Goal: Task Accomplishment & Management: Complete application form

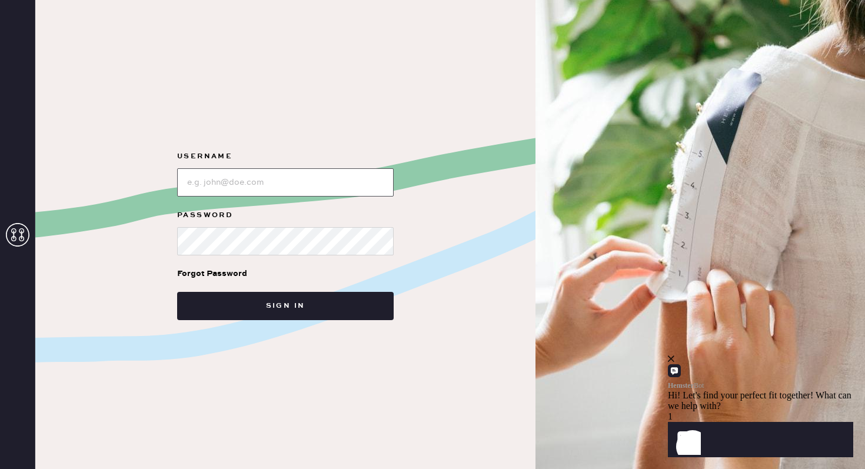
click at [226, 191] on input "loginName" at bounding box center [285, 182] width 217 height 28
type input "reformationscottsdale"
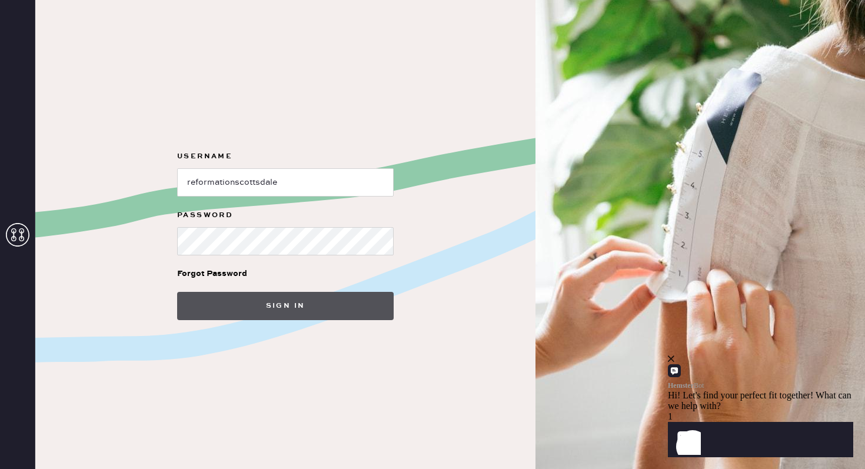
click at [277, 314] on button "Sign in" at bounding box center [285, 306] width 217 height 28
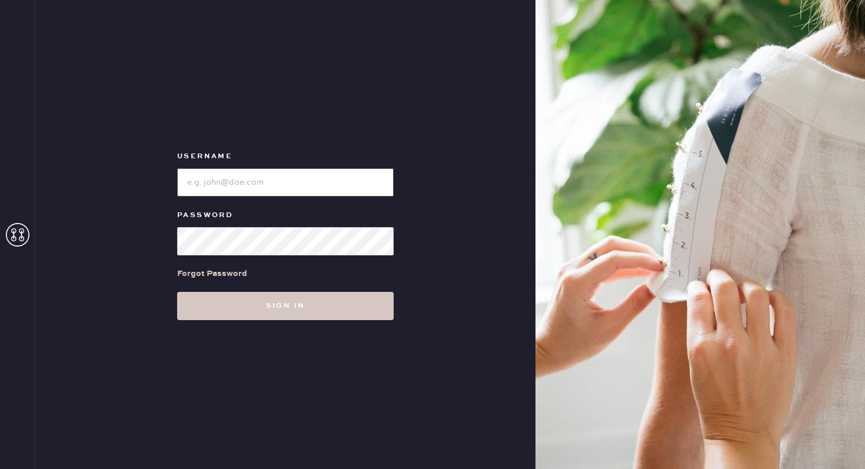
type input "reformationscottsdale"
click at [229, 184] on input "loginName" at bounding box center [285, 182] width 217 height 28
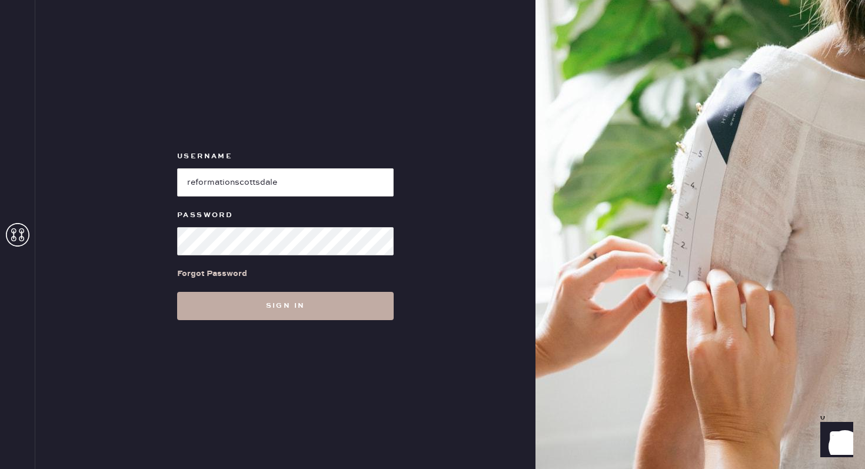
click at [219, 300] on button "Sign in" at bounding box center [285, 306] width 217 height 28
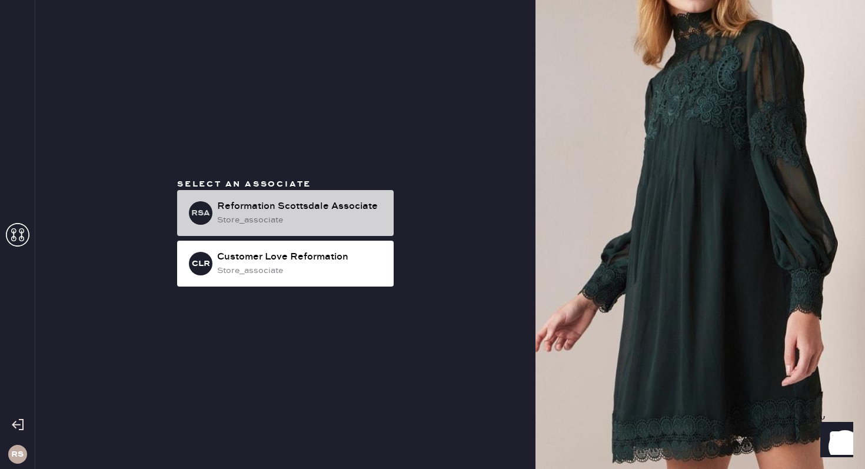
click at [292, 217] on div "store_associate" at bounding box center [300, 220] width 167 height 13
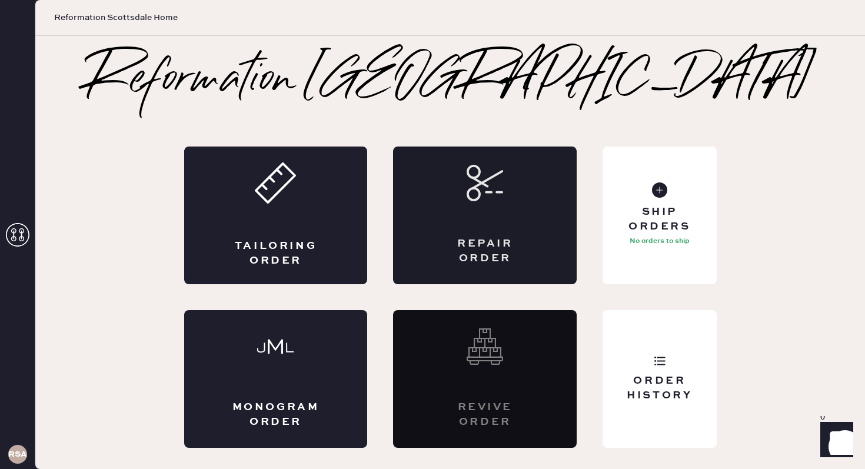
click at [463, 204] on div "Repair Order" at bounding box center [485, 215] width 184 height 138
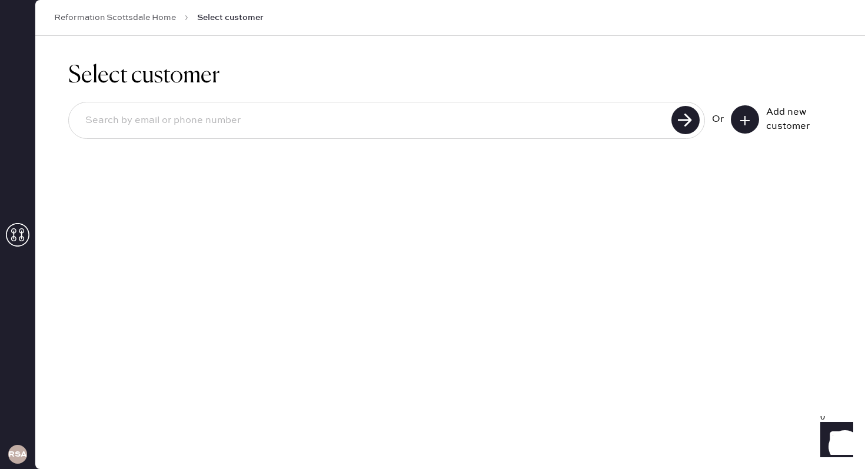
click at [298, 111] on input at bounding box center [372, 120] width 592 height 27
type input "7084762116"
click at [235, 120] on input "7084762116" at bounding box center [372, 120] width 592 height 27
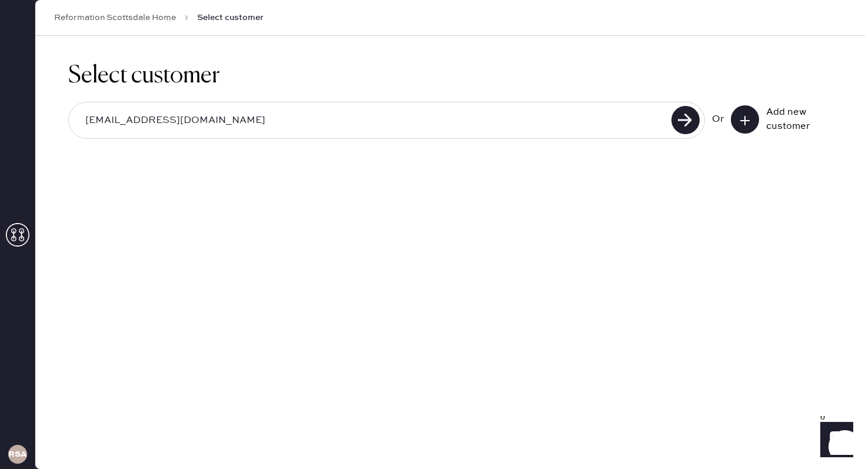
type input "[EMAIL_ADDRESS][DOMAIN_NAME]"
click at [745, 108] on button at bounding box center [745, 119] width 28 height 28
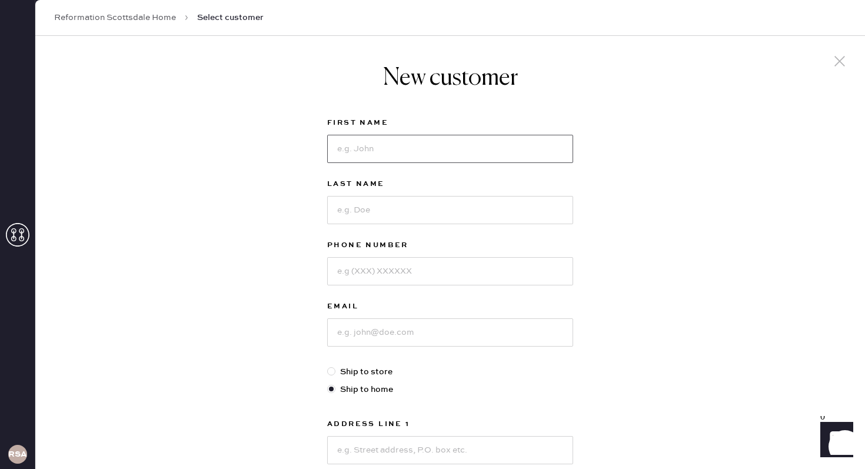
click at [437, 154] on input at bounding box center [450, 149] width 246 height 28
type input "[PERSON_NAME]"
click at [408, 204] on input at bounding box center [450, 210] width 246 height 28
type input "[PERSON_NAME]"
type input "7084762116"
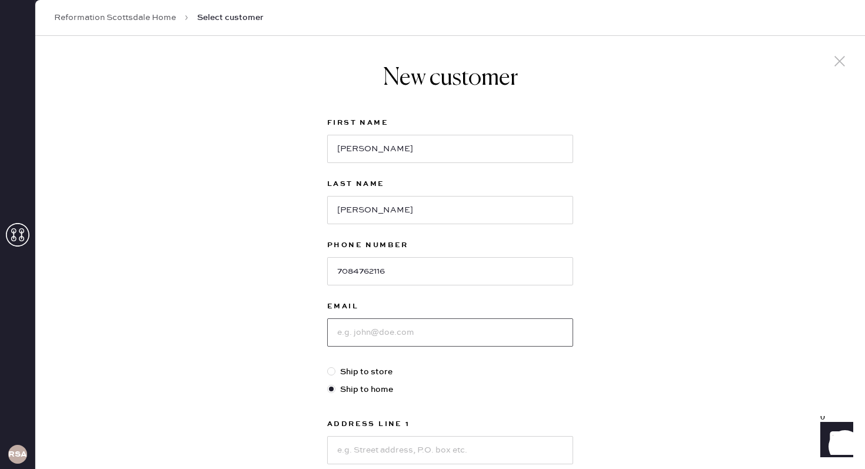
click at [379, 343] on input at bounding box center [450, 332] width 246 height 28
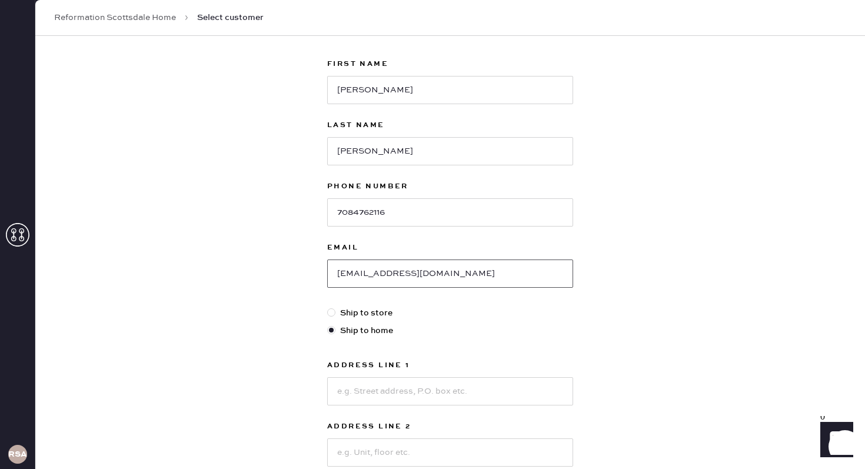
scroll to position [75, 0]
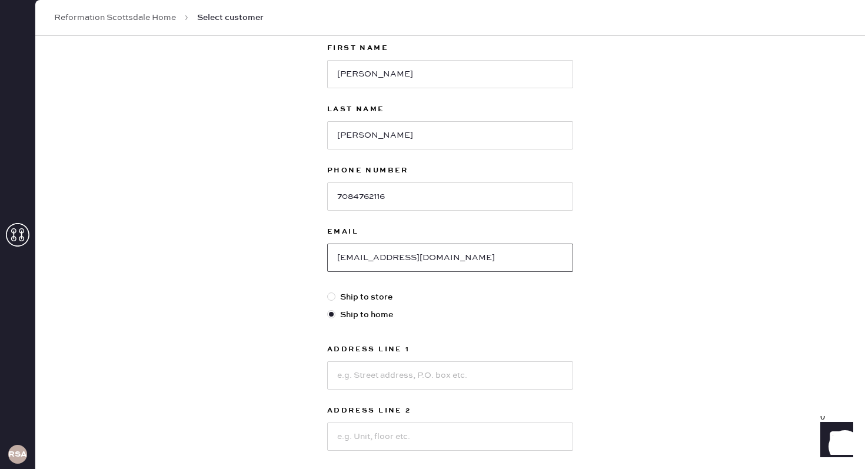
type input "[EMAIL_ADDRESS][DOMAIN_NAME]"
click at [415, 380] on input at bounding box center [450, 375] width 246 height 28
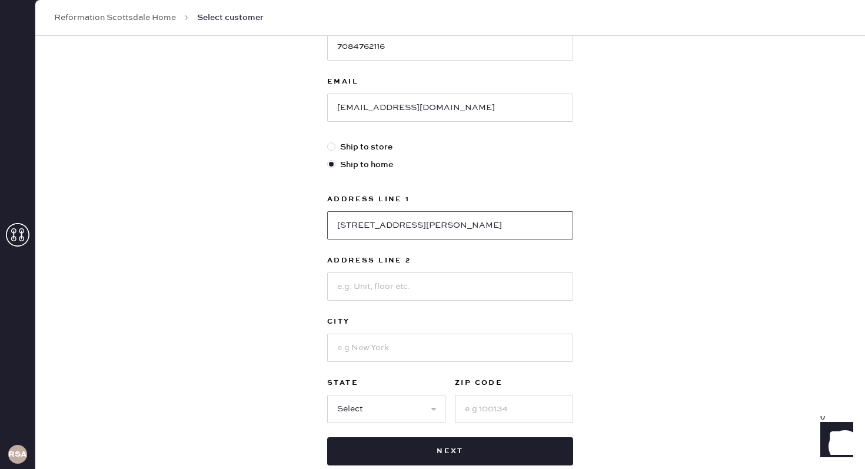
type input "[STREET_ADDRESS][PERSON_NAME]"
click at [410, 339] on input at bounding box center [450, 348] width 246 height 28
type input "Phoenix"
click at [404, 401] on select "Select AK AL AR AZ CA CO CT [GEOGRAPHIC_DATA] DE FL [GEOGRAPHIC_DATA] HI [GEOGR…" at bounding box center [386, 409] width 118 height 28
select select "AZ"
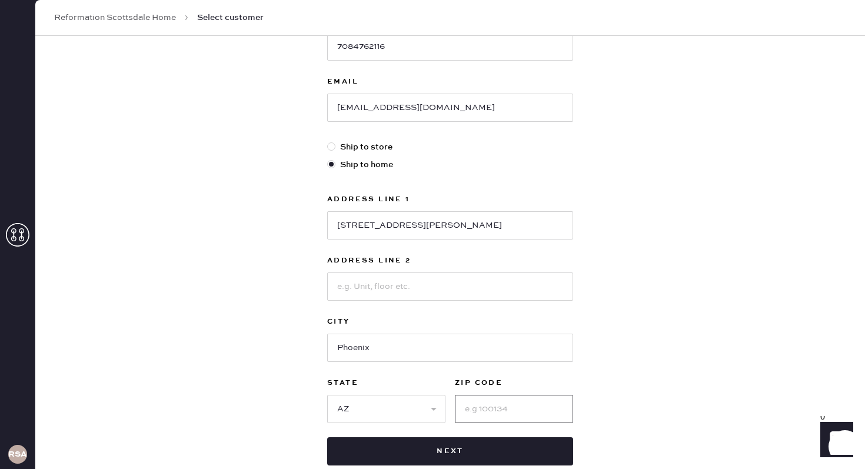
click at [476, 407] on input at bounding box center [514, 409] width 118 height 28
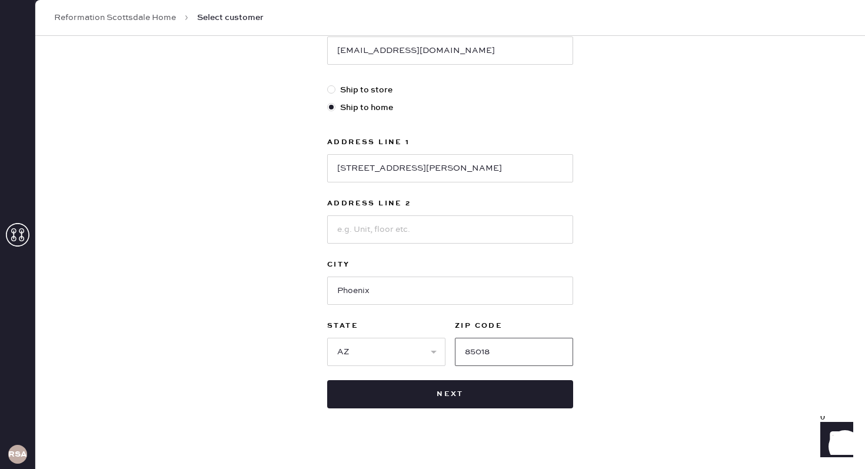
scroll to position [297, 0]
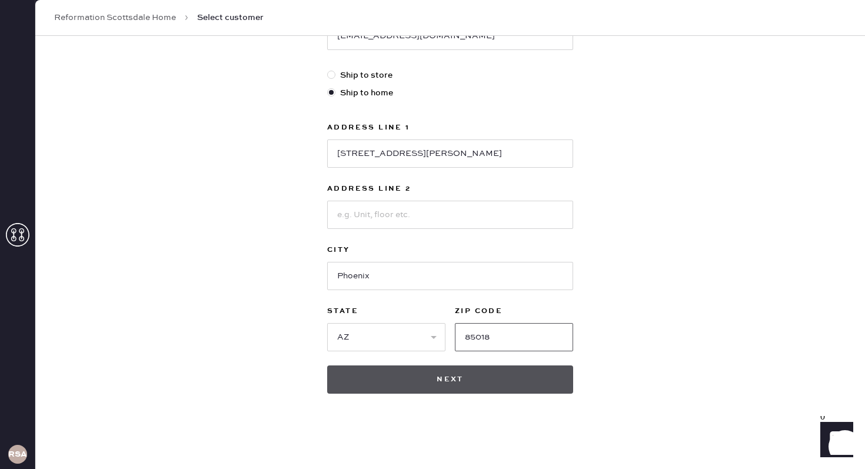
type input "85018"
click at [511, 367] on button "Next" at bounding box center [450, 379] width 246 height 28
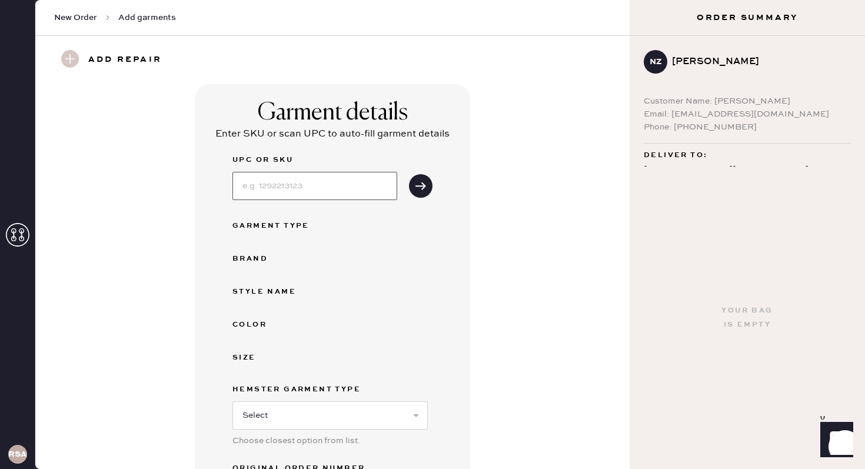
click at [338, 185] on input at bounding box center [314, 186] width 165 height 28
type input "1317086LCI000"
click at [416, 185] on use "submit" at bounding box center [420, 186] width 11 height 8
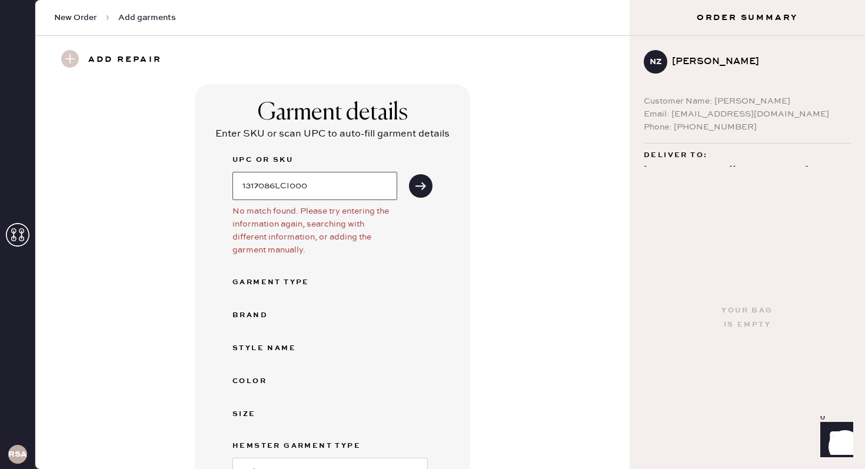
click at [346, 189] on input "1317086LCI000" at bounding box center [314, 186] width 165 height 28
click at [291, 186] on input "1317086LCI000" at bounding box center [314, 186] width 165 height 28
click at [346, 258] on div "UPC or SKU 1317086LCI000 No match found. Please try entering the information ag…" at bounding box center [332, 366] width 200 height 426
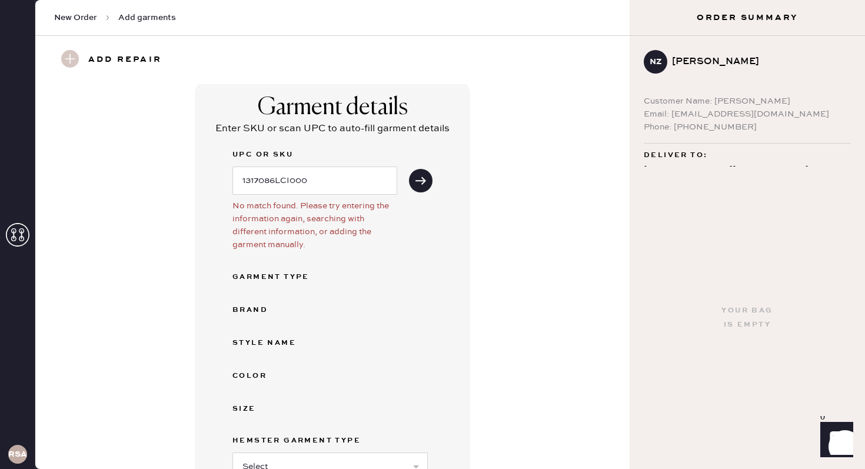
scroll to position [6, 0]
click at [421, 187] on button "submit" at bounding box center [421, 180] width 24 height 24
click at [335, 168] on input "1317086LCI000" at bounding box center [314, 180] width 165 height 28
click at [335, 169] on input "1317086LCI000" at bounding box center [314, 180] width 165 height 28
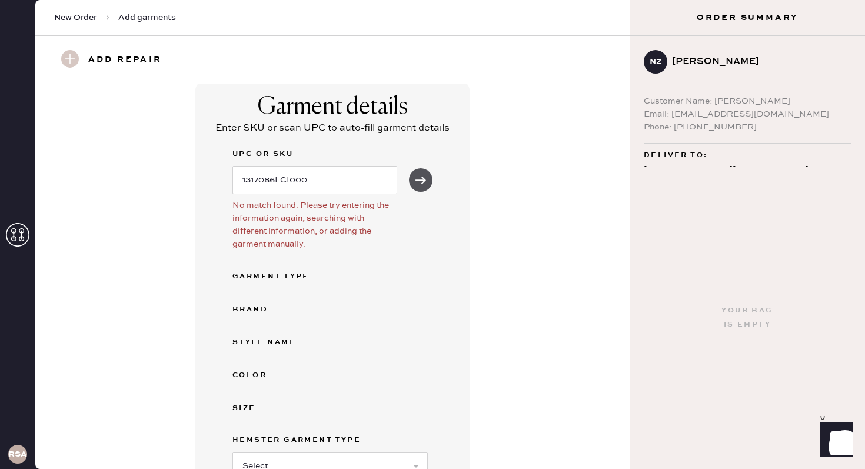
click at [423, 170] on button "submit" at bounding box center [421, 180] width 24 height 24
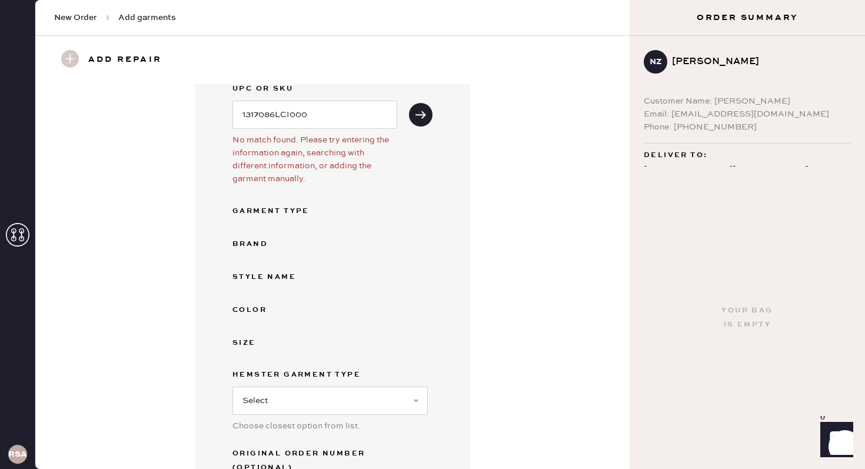
scroll to position [74, 0]
click at [279, 398] on select "Select Basic Skirt Jeans Leggings Pants Shorts Basic Sleeved Dress Basic Sleeve…" at bounding box center [329, 398] width 195 height 28
select select "6"
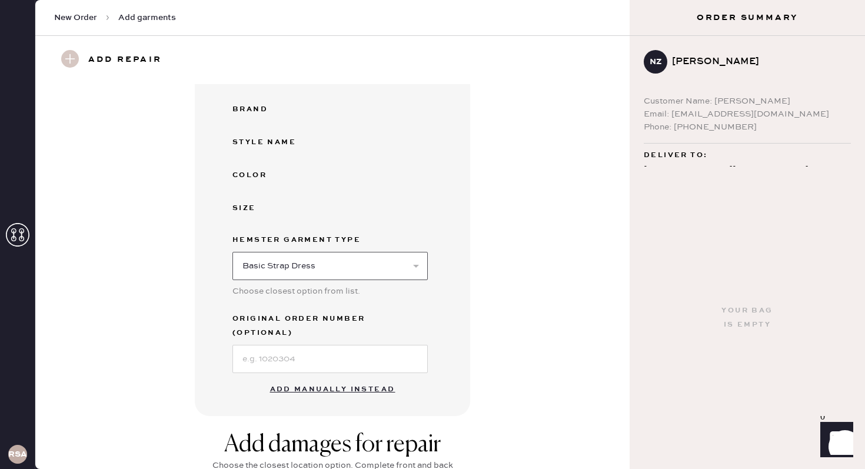
scroll to position [214, 0]
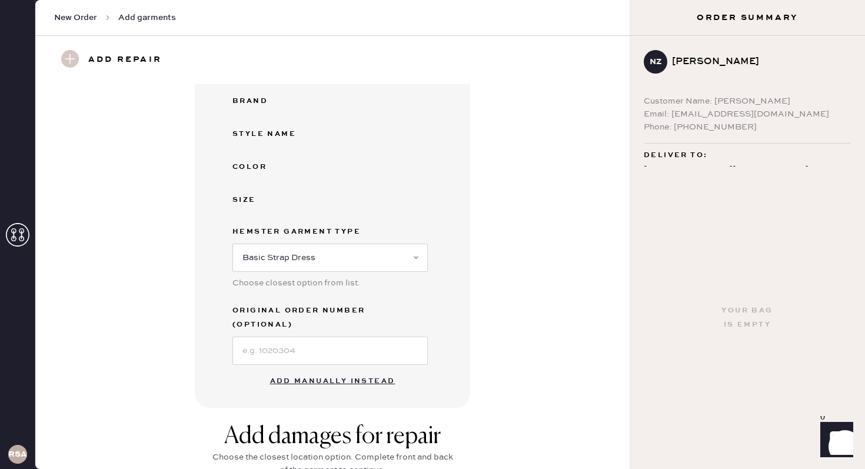
click at [335, 369] on button "Add manually instead" at bounding box center [332, 381] width 139 height 24
select select "6"
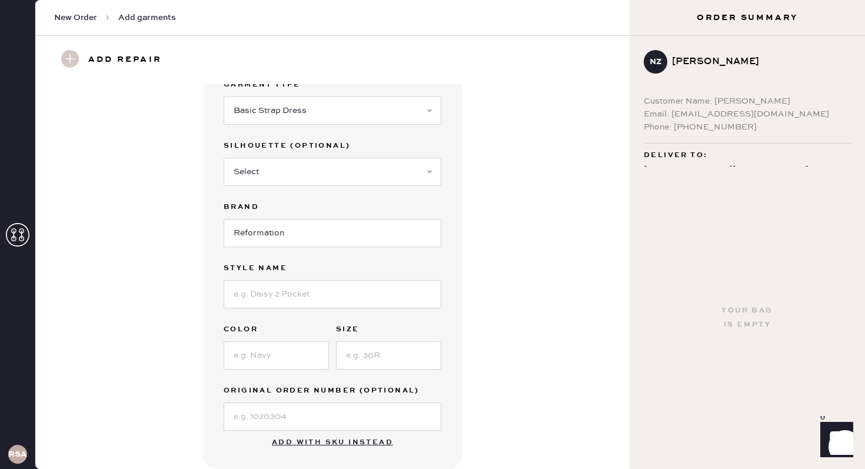
scroll to position [0, 0]
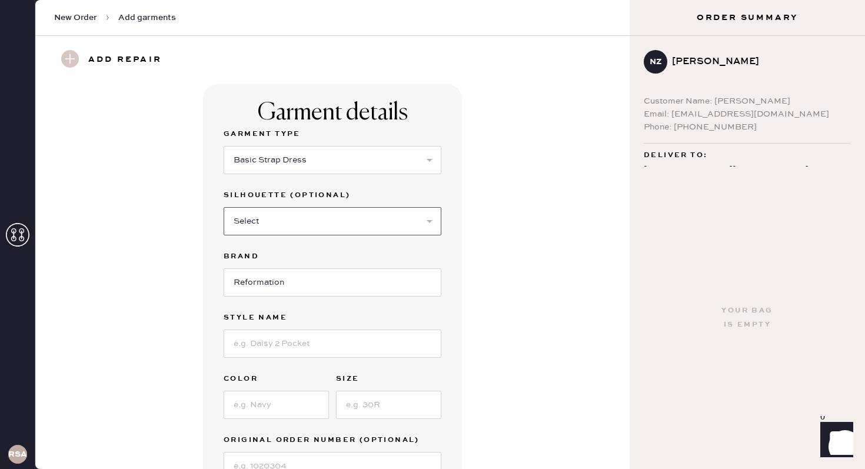
click at [311, 224] on select "Select Maxi Dress Midi Dress Mini Dress Other" at bounding box center [333, 221] width 218 height 28
select select "38"
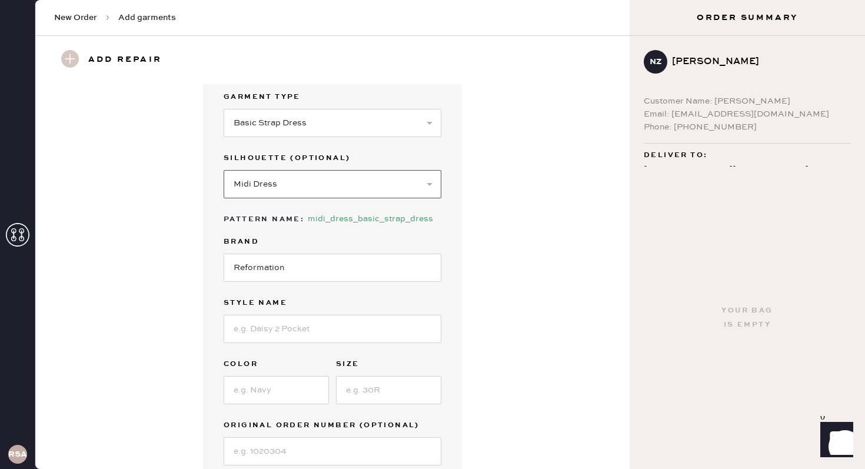
scroll to position [58, 0]
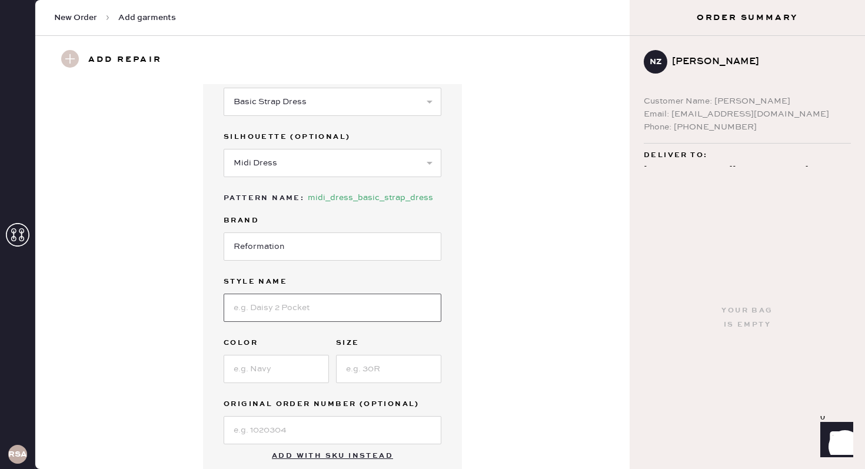
click at [324, 308] on input at bounding box center [333, 308] width 218 height 28
type input "Briony Dress"
click at [307, 363] on input at bounding box center [276, 369] width 105 height 28
type input "[PERSON_NAME]"
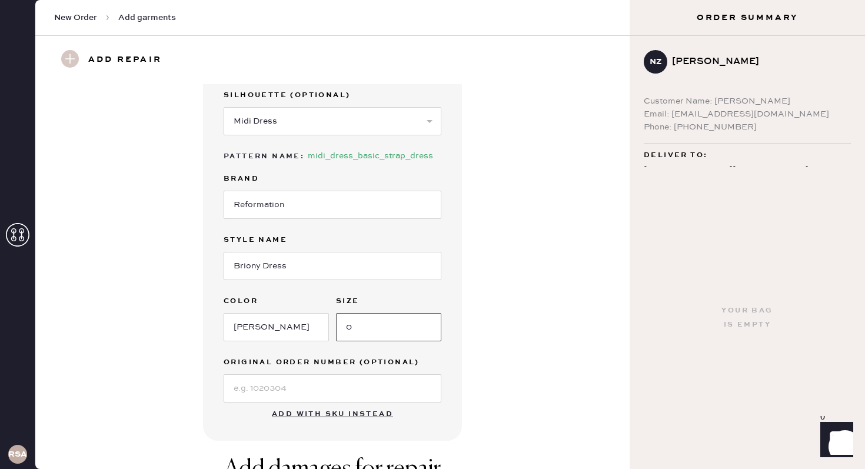
scroll to position [101, 0]
type input "0"
click at [266, 395] on input at bounding box center [333, 388] width 218 height 28
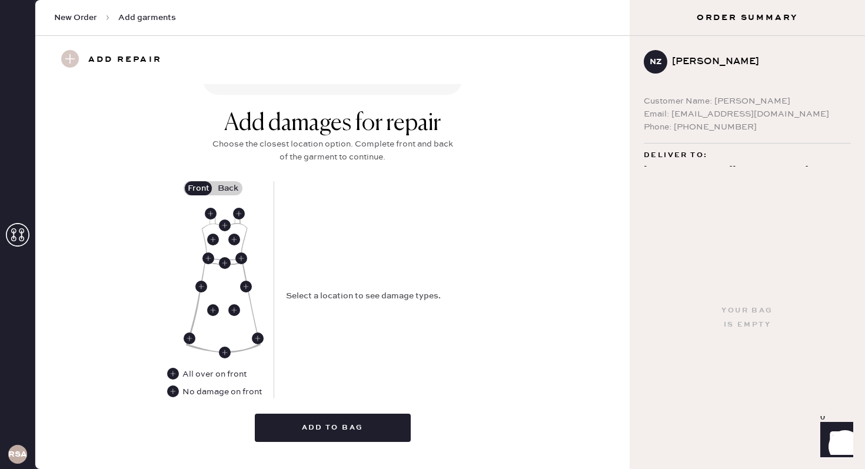
scroll to position [447, 0]
type input "S28313917"
click at [222, 192] on label "Back" at bounding box center [227, 188] width 29 height 14
click at [228, 188] on input "Back" at bounding box center [228, 188] width 0 height 0
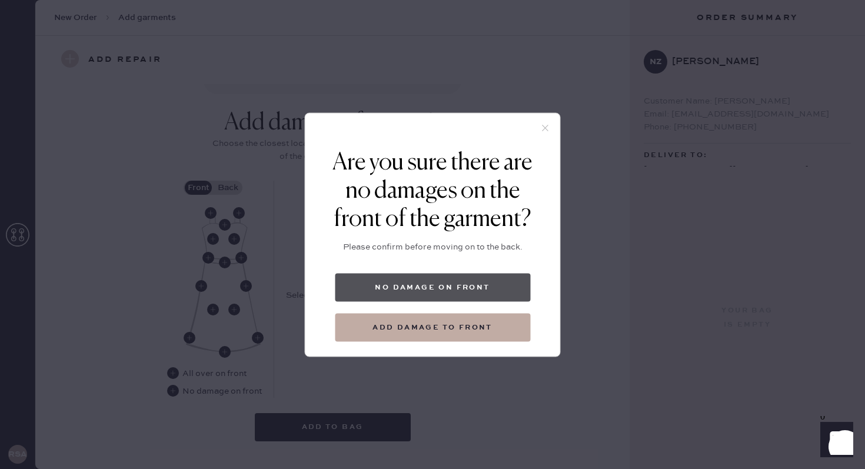
click at [407, 291] on button "No damage on front" at bounding box center [432, 287] width 195 height 28
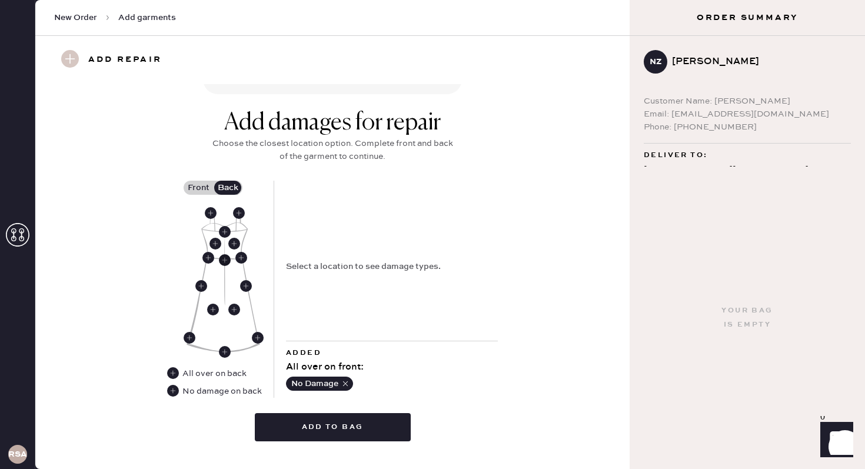
click at [224, 263] on use at bounding box center [225, 260] width 12 height 12
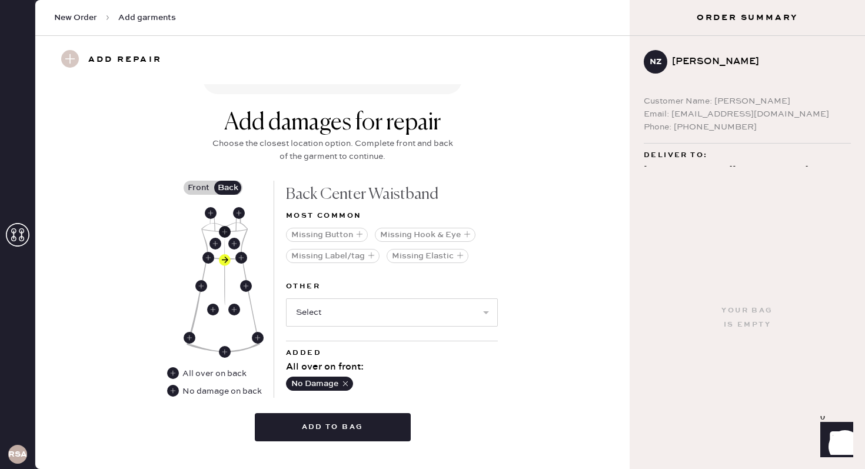
click at [224, 234] on use at bounding box center [225, 232] width 12 height 12
click at [227, 259] on use at bounding box center [225, 260] width 12 height 12
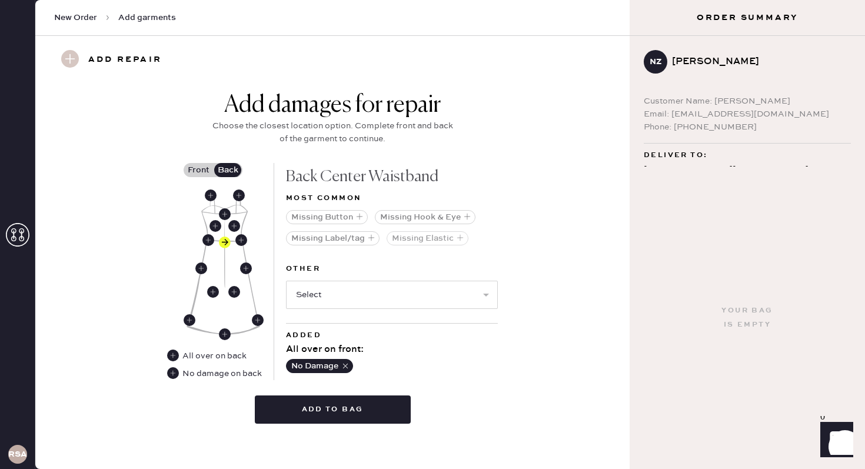
scroll to position [465, 0]
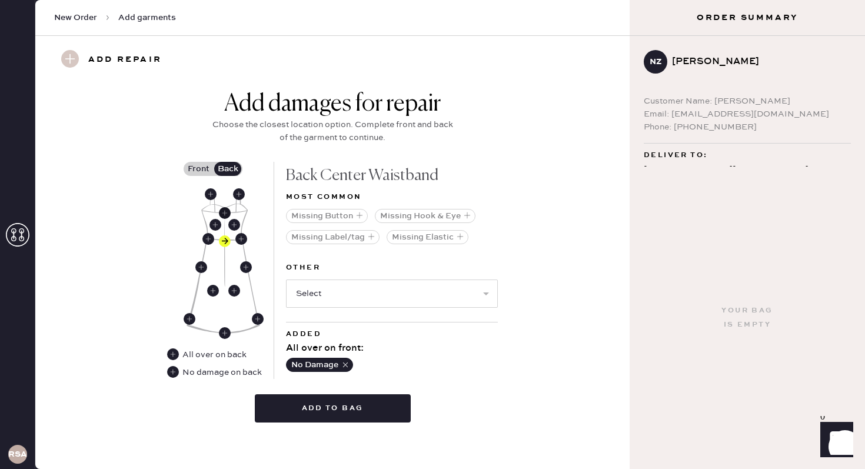
click at [224, 209] on use at bounding box center [225, 213] width 12 height 12
click at [231, 225] on use at bounding box center [234, 225] width 12 height 12
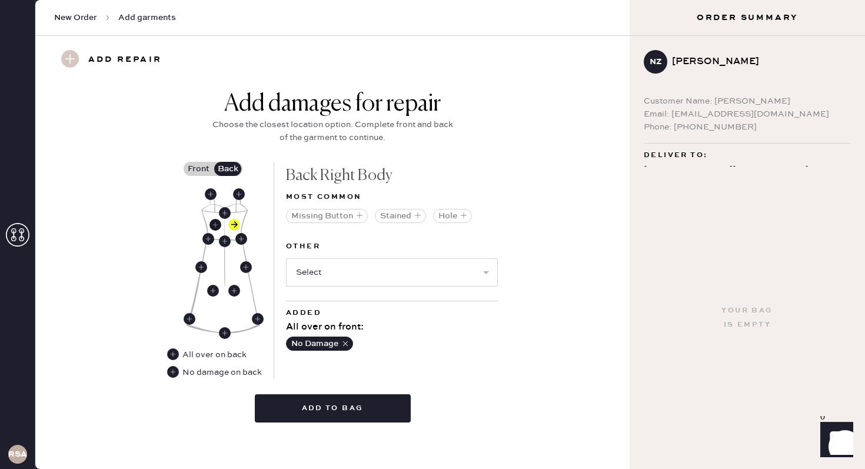
click at [216, 226] on use at bounding box center [215, 225] width 12 height 12
click at [224, 240] on use at bounding box center [225, 241] width 12 height 12
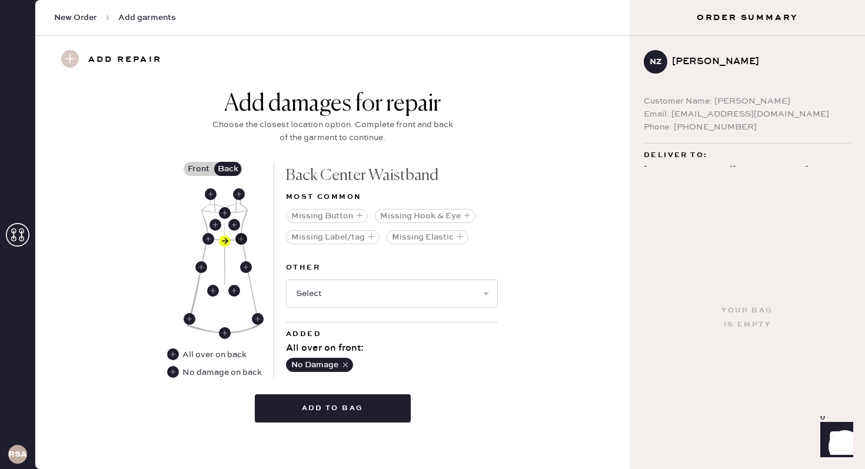
click at [241, 237] on use at bounding box center [241, 239] width 12 height 12
click at [209, 235] on use at bounding box center [208, 239] width 12 height 12
click at [226, 238] on use at bounding box center [225, 241] width 12 height 12
click at [331, 296] on select "Select Broken / Ripped Hem Broken Beads Broken Belt Loop Broken Button Broken C…" at bounding box center [392, 293] width 212 height 28
select select "1657"
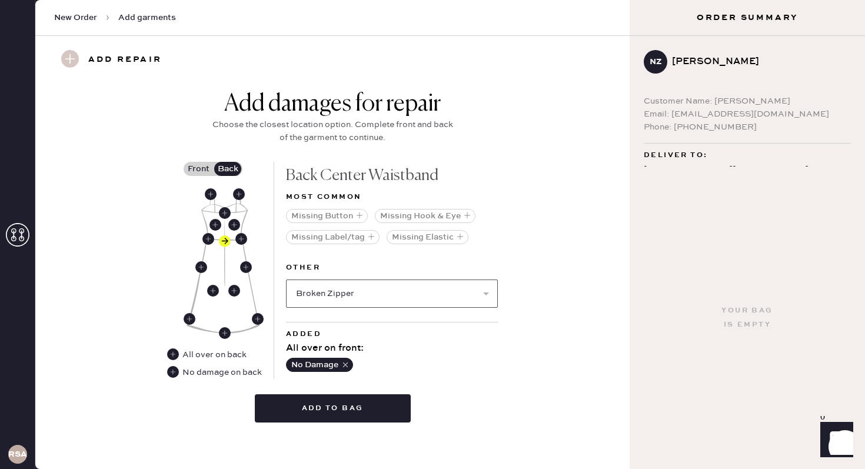
select select
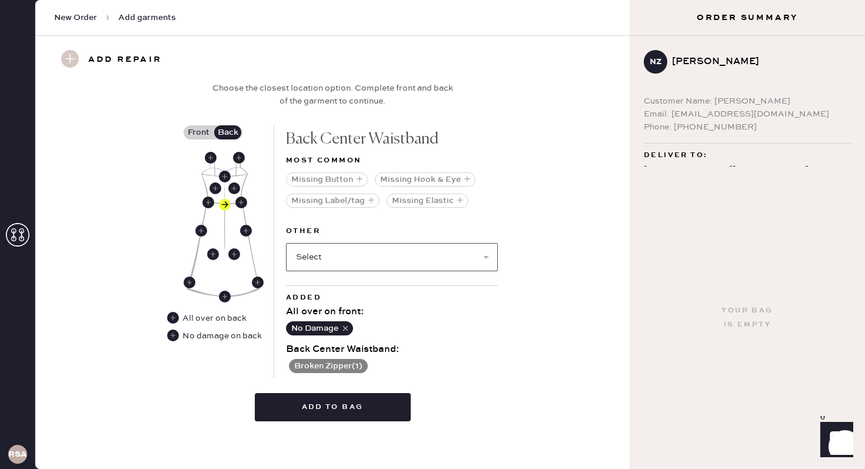
scroll to position [505, 0]
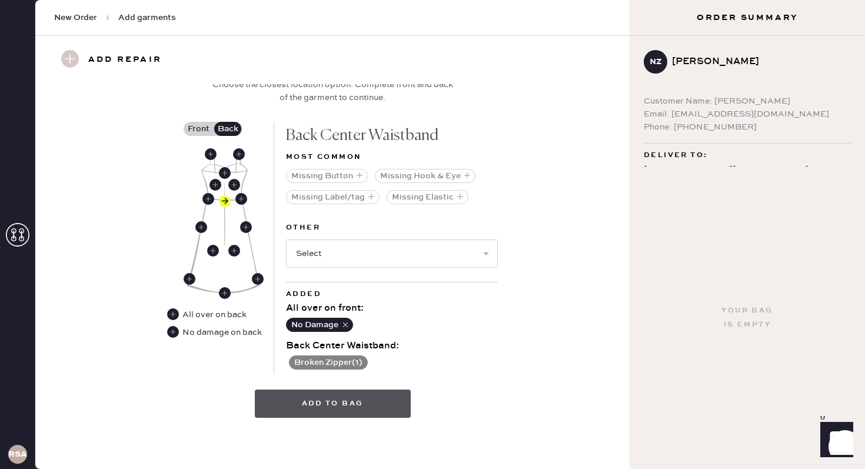
click at [352, 402] on button "Add to bag" at bounding box center [333, 403] width 156 height 28
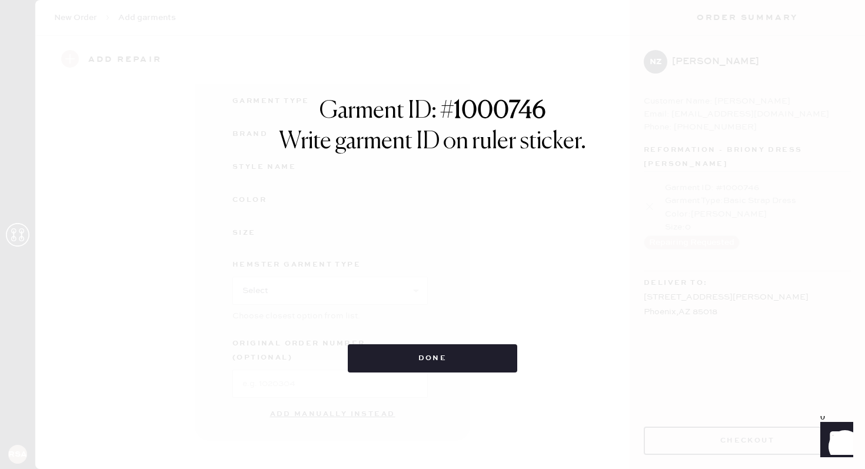
scroll to position [110, 0]
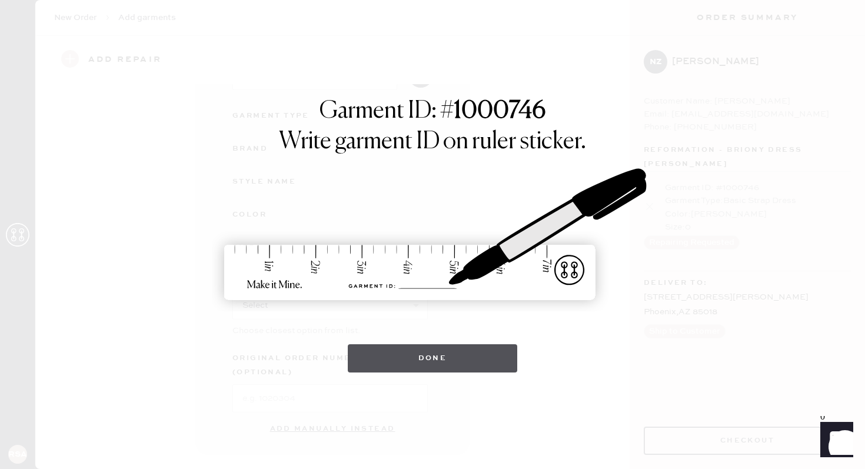
click at [438, 359] on button "Done" at bounding box center [433, 358] width 170 height 28
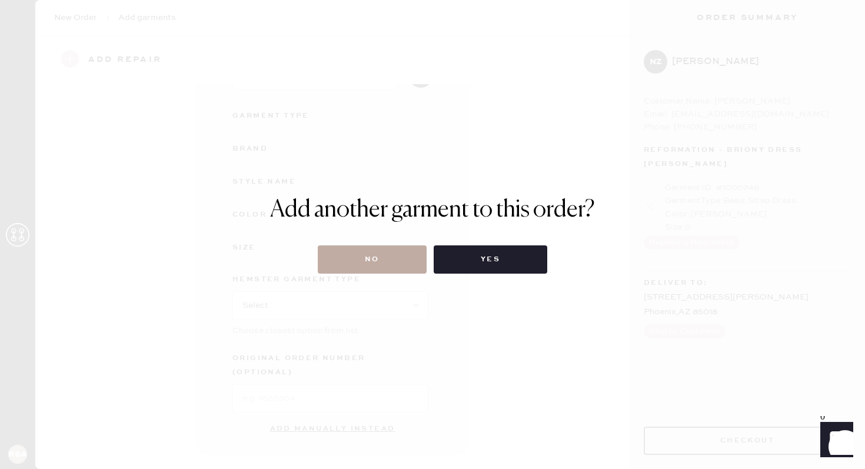
click at [373, 269] on button "No" at bounding box center [372, 259] width 109 height 28
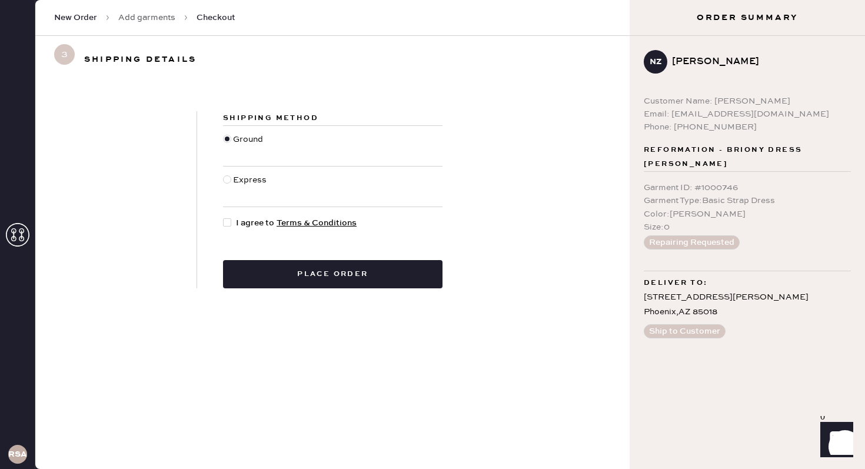
click at [231, 219] on div at bounding box center [229, 223] width 13 height 13
click at [224, 217] on input "I agree to Terms & Conditions" at bounding box center [223, 217] width 1 height 1
checkbox input "true"
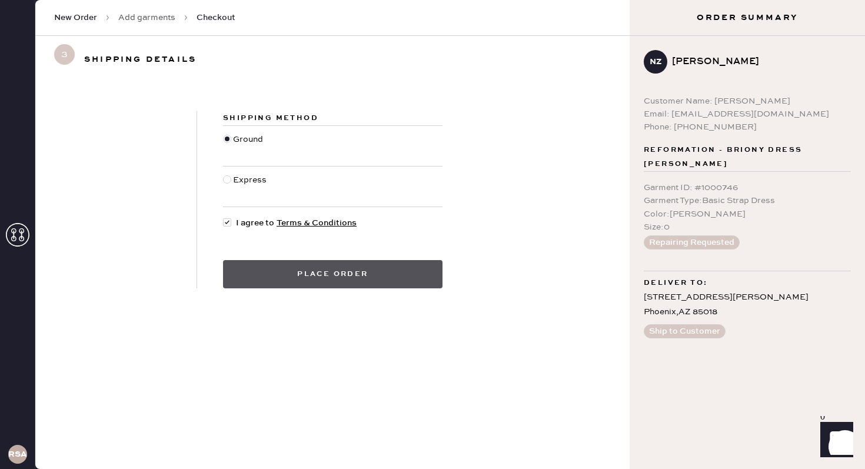
click at [312, 275] on button "Place order" at bounding box center [332, 274] width 219 height 28
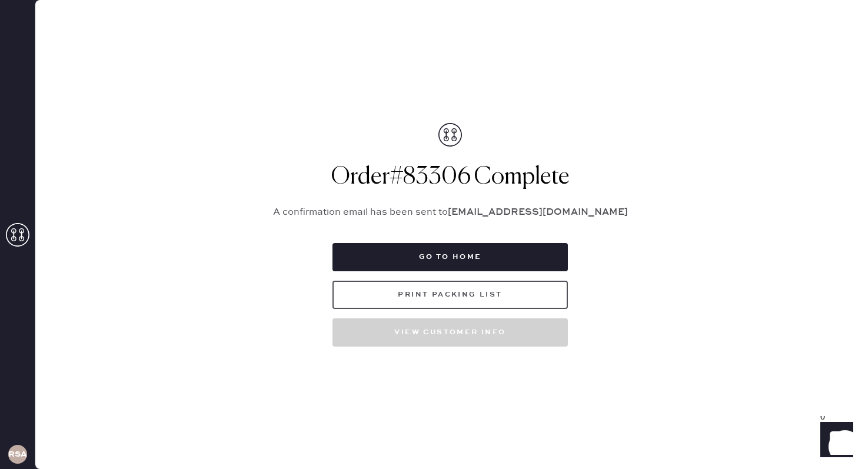
click at [427, 301] on button "Print Packing List" at bounding box center [449, 295] width 235 height 28
